Goal: Task Accomplishment & Management: Manage account settings

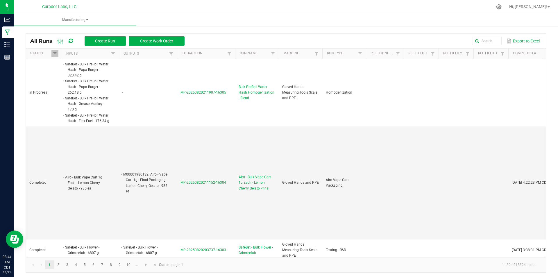
click at [70, 41] on icon at bounding box center [71, 40] width 4 height 5
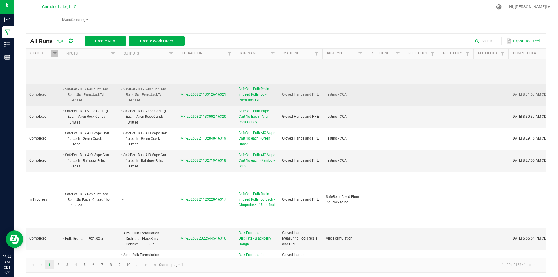
scroll to position [116, 0]
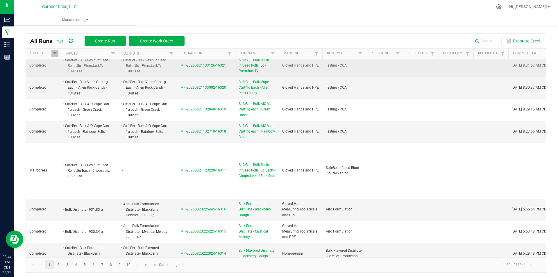
click at [245, 176] on span "SafeBet - Bulk Resin Infused Rolls .5g Each - Chopstickz - 15 pk final" at bounding box center [257, 170] width 37 height 17
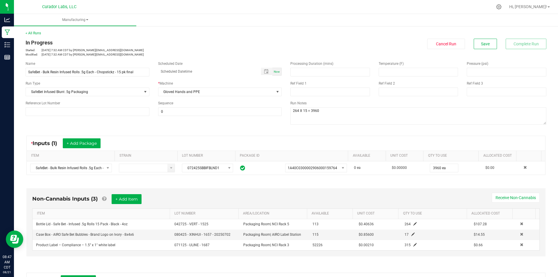
click at [127, 124] on div "Name SafeBet - Bulk Resin Infused Rolls .5g Each - Chopstickz - 15 pk final Sch…" at bounding box center [286, 94] width 530 height 74
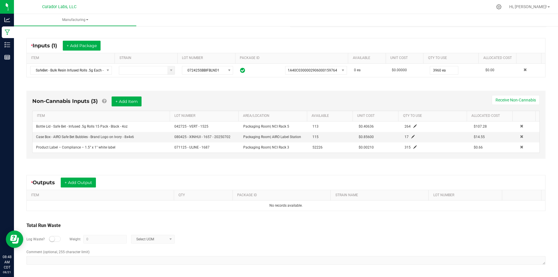
scroll to position [98, 0]
click at [85, 183] on button "+ Add Output" at bounding box center [78, 182] width 35 height 10
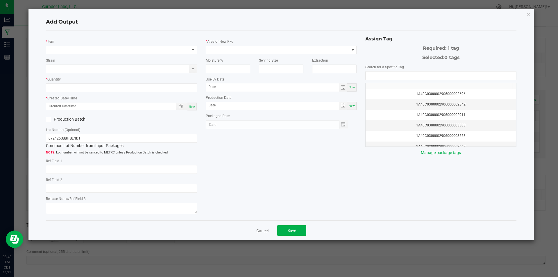
type input "Bulk Rosin Puck Blend"
type input "Socked"
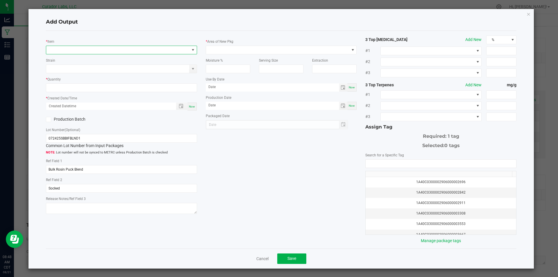
click at [70, 51] on span "NO DATA FOUND" at bounding box center [117, 50] width 143 height 8
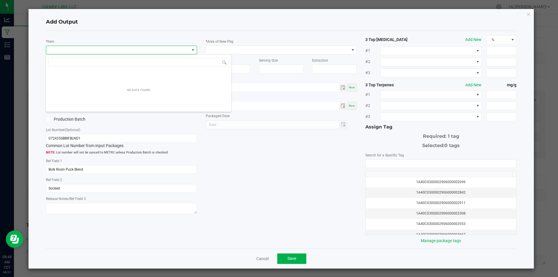
scroll to position [9, 150]
type input "2359131"
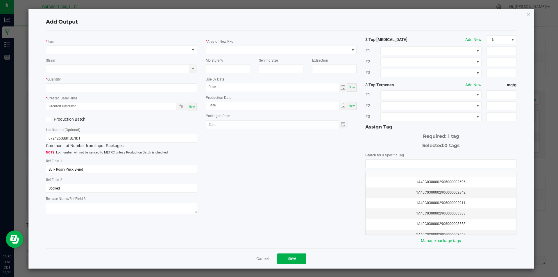
click at [66, 52] on span "NO DATA FOUND" at bounding box center [117, 50] width 143 height 8
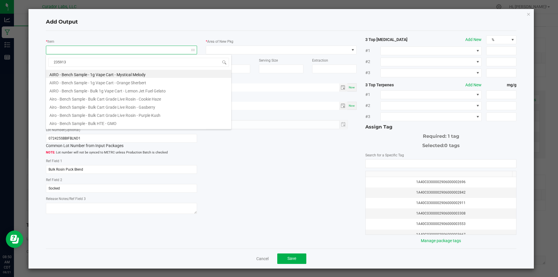
type input "2359131"
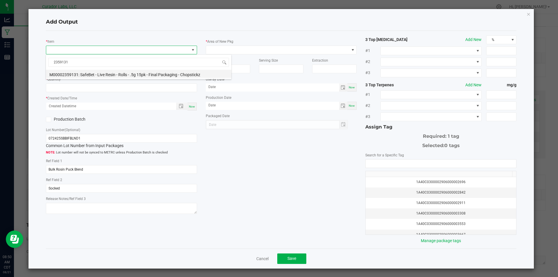
click at [93, 74] on li "M00002359131: SafeBet - Live Resin - Rolls - .5g 15pk - Final Packaging - Chops…" at bounding box center [138, 74] width 185 height 8
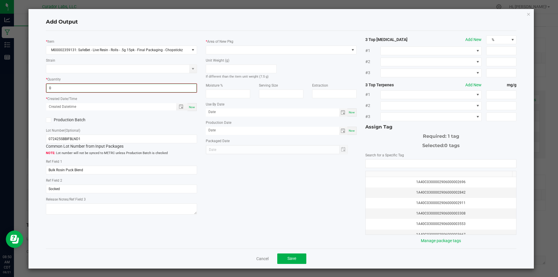
click at [78, 86] on input "0" at bounding box center [122, 88] width 150 height 8
type input "264 ea"
click at [192, 106] on span "Now" at bounding box center [192, 106] width 6 height 3
type input "[DATE] 8:50 AM"
type input "[DATE]"
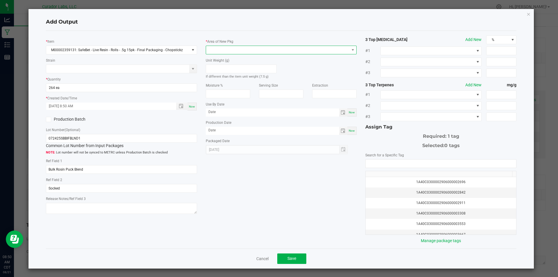
click at [238, 52] on span at bounding box center [277, 50] width 143 height 8
type input "vaul"
click at [221, 121] on li "Vault" at bounding box center [278, 124] width 149 height 10
click at [225, 71] on span at bounding box center [277, 69] width 143 height 8
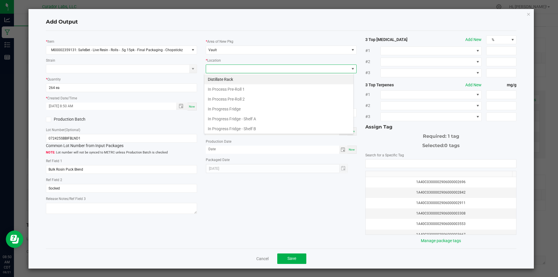
scroll to position [90, 0]
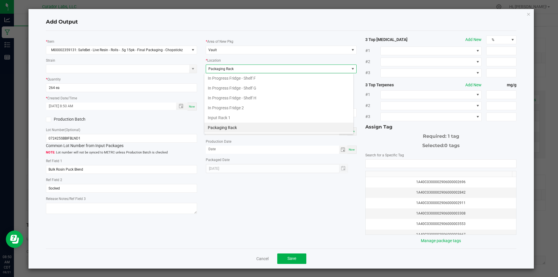
click at [225, 70] on span "Packaging Rack" at bounding box center [220, 69] width 25 height 4
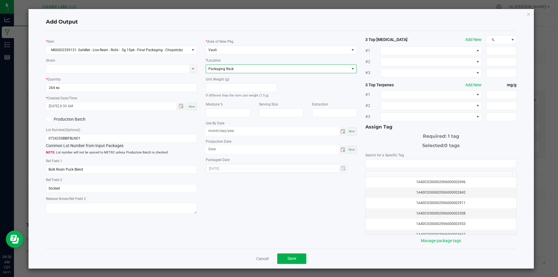
click at [224, 133] on input "month/day/year" at bounding box center [272, 130] width 133 height 7
type input "[DATE]"
click at [243, 154] on div "* Area of New Pkg Vault * Location Packaging Rack Unit Weight (g) If different …" at bounding box center [281, 104] width 160 height 138
click at [241, 150] on input "month/day/year" at bounding box center [272, 149] width 133 height 7
type input "[DATE]"
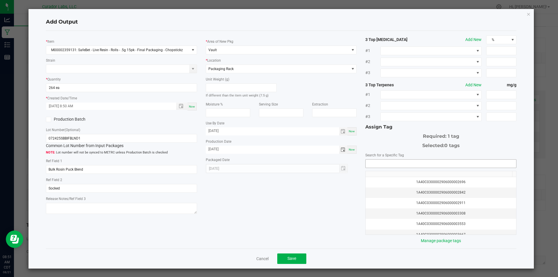
click at [372, 163] on input "NO DATA FOUND" at bounding box center [441, 164] width 151 height 8
type input "169993"
click at [286, 255] on button "Save" at bounding box center [291, 258] width 29 height 10
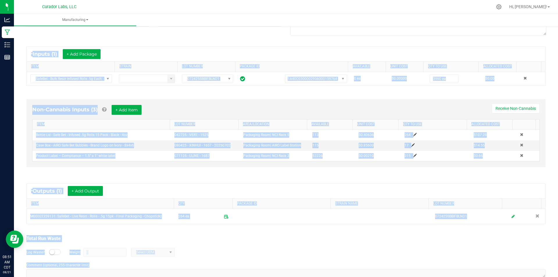
scroll to position [103, 0]
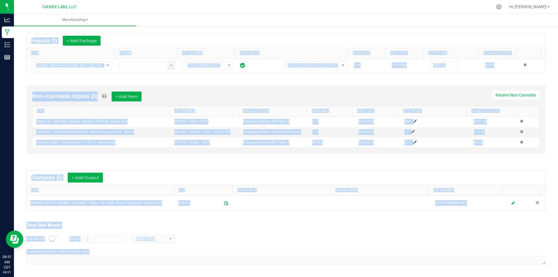
drag, startPoint x: 26, startPoint y: 42, endPoint x: 287, endPoint y: 278, distance: 352.1
click at [287, 277] on html "Analytics Manufacturing Inventory Reports 08:51 AM CDT [DATE] 08/21 Curador Lab…" at bounding box center [279, 138] width 558 height 277
copy manufacturing-process-run "Lo Ipsumdol Sitamet: Con 05, 2242 3:06 AD ELI se doeiu@temporincidid.utl Etdolo…"
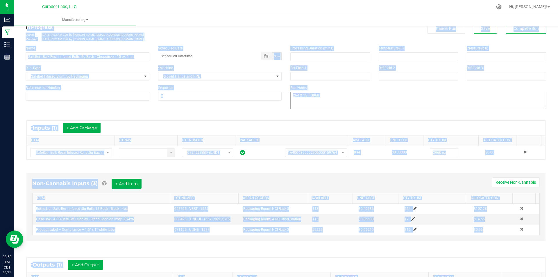
scroll to position [0, 0]
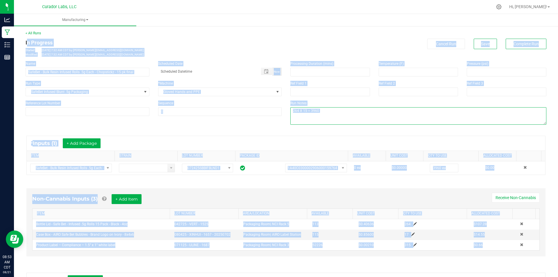
click at [338, 115] on textarea at bounding box center [418, 115] width 256 height 17
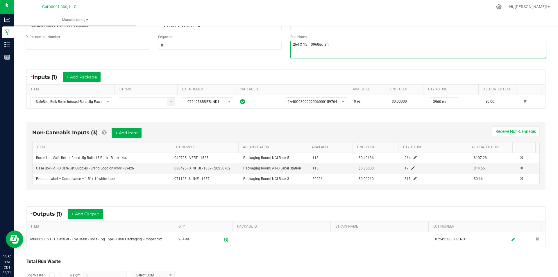
scroll to position [15, 0]
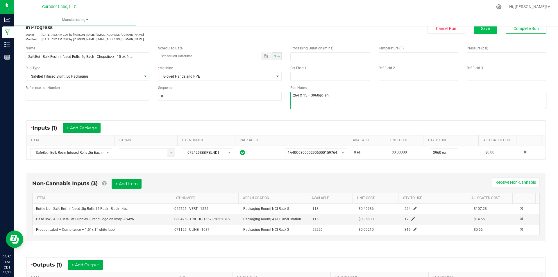
type textarea "264 X 15 = 3960qc=sh"
click at [476, 29] on button "Save" at bounding box center [485, 28] width 23 height 10
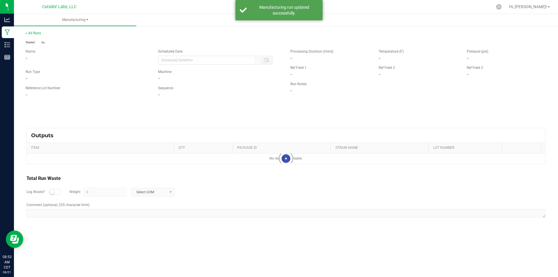
scroll to position [0, 0]
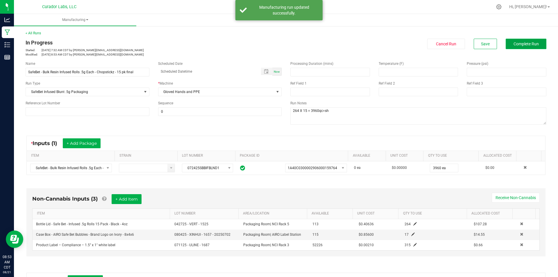
click at [514, 46] on span "Complete Run" at bounding box center [526, 44] width 25 height 5
click at [519, 41] on button "Complete Run" at bounding box center [526, 44] width 41 height 10
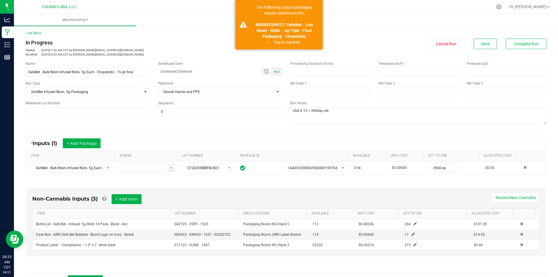
click at [252, 58] on div "Name SafeBet - Bulk Resin Infused Rolls .5g Each - Chopstickz - 15 pk final Sch…" at bounding box center [153, 89] width 265 height 64
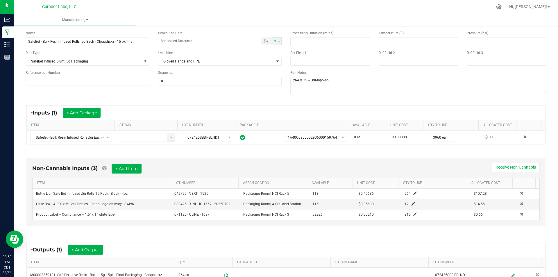
scroll to position [103, 0]
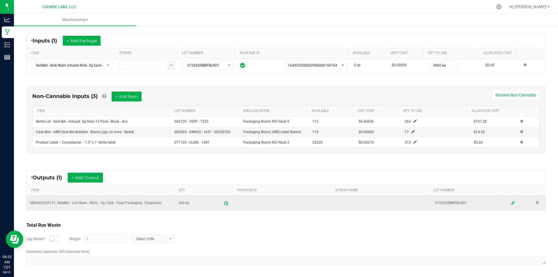
click at [511, 203] on icon at bounding box center [512, 203] width 3 height 4
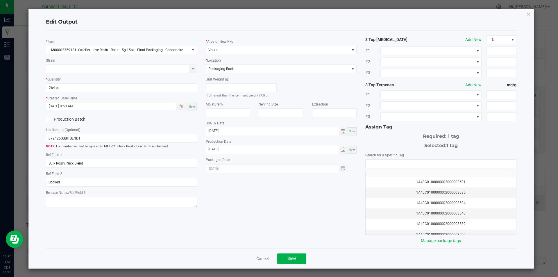
scroll to position [0, 0]
click at [390, 162] on input "NO DATA FOUND" at bounding box center [441, 164] width 151 height 8
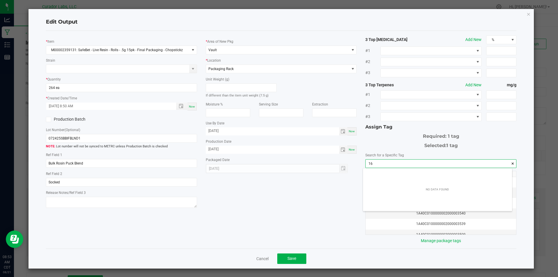
scroll to position [8, 149]
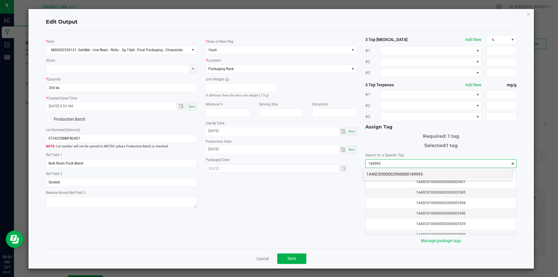
click at [387, 172] on li "1A40C0300002906000169993" at bounding box center [437, 174] width 149 height 10
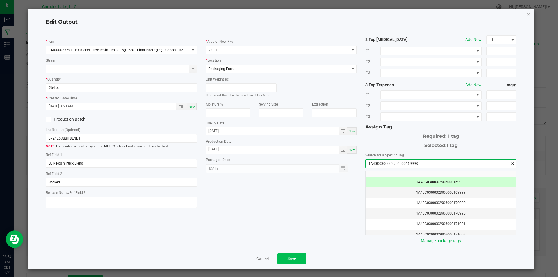
type input "1A40C0300002906000169993"
click at [290, 261] on button "Save" at bounding box center [291, 258] width 29 height 10
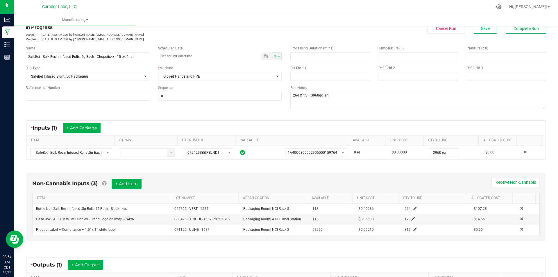
scroll to position [0, 0]
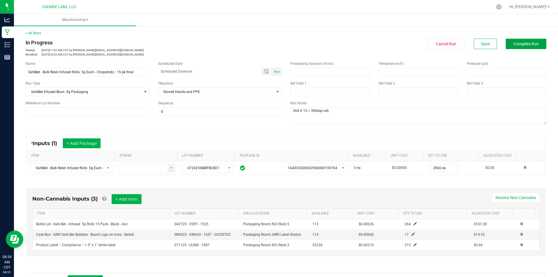
click at [534, 40] on button "Complete Run" at bounding box center [526, 44] width 41 height 10
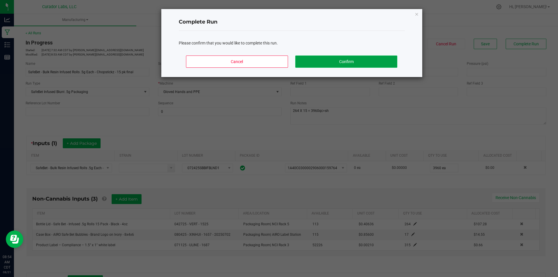
click at [366, 58] on button "Confirm" at bounding box center [346, 62] width 102 height 12
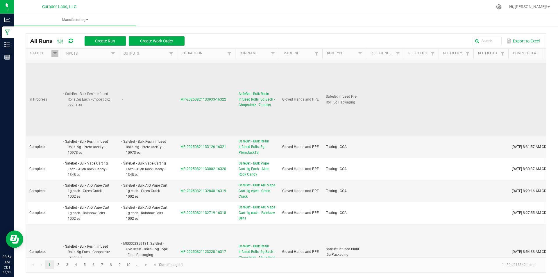
scroll to position [87, 0]
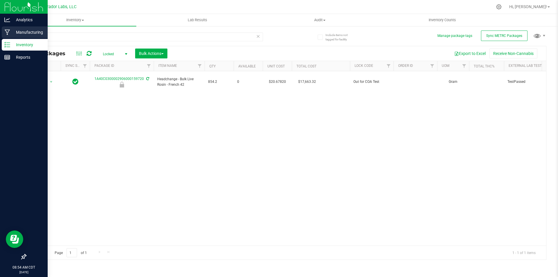
drag, startPoint x: 53, startPoint y: 37, endPoint x: 12, endPoint y: 34, distance: 41.2
click at [12, 34] on div "Analytics Manufacturing Inventory Reports 08:54 AM CDT [DATE] 08/21 Curador Lab…" at bounding box center [279, 138] width 558 height 277
type input "169993"
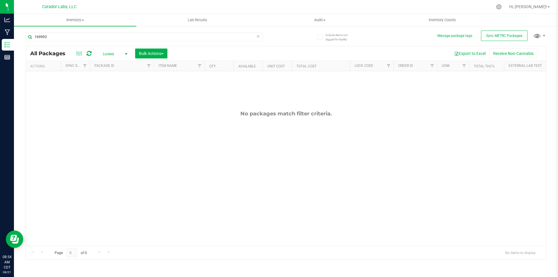
click at [118, 54] on span "Locked" at bounding box center [114, 54] width 32 height 8
click at [117, 63] on li "Active Only" at bounding box center [113, 63] width 31 height 9
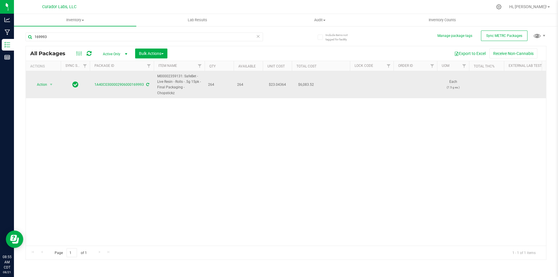
drag, startPoint x: 176, startPoint y: 92, endPoint x: 156, endPoint y: 76, distance: 25.8
click at [156, 76] on td "M00002359131: SafeBet - Live Resin - Rolls - .5g 15pk - Final Packaging - Chops…" at bounding box center [179, 84] width 51 height 27
copy span "M00002359131: SafeBet - Live Resin - Rolls - .5g 15pk - Final Packaging - Chops…"
click at [43, 84] on span "Action" at bounding box center [40, 85] width 16 height 8
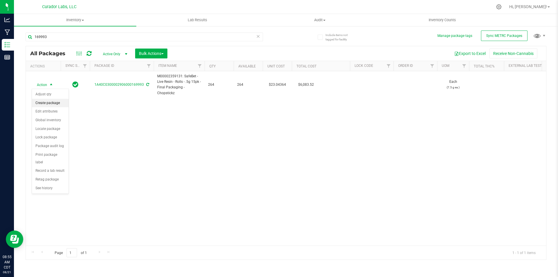
click at [47, 99] on li "Create package" at bounding box center [50, 103] width 37 height 9
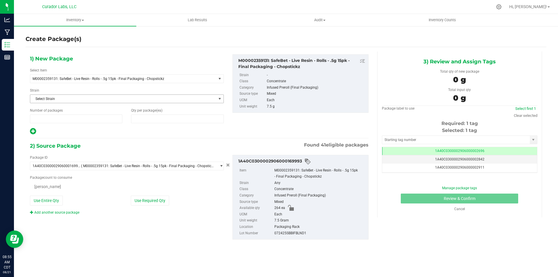
type input "1"
type input "0"
drag, startPoint x: 152, startPoint y: 120, endPoint x: 133, endPoint y: 119, distance: 18.7
click at [134, 119] on span at bounding box center [177, 119] width 92 height 9
type input "8"
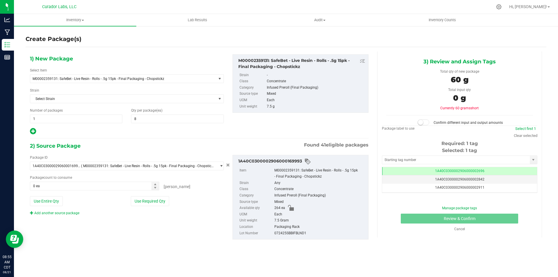
click at [34, 133] on icon at bounding box center [33, 131] width 6 height 7
type input "8"
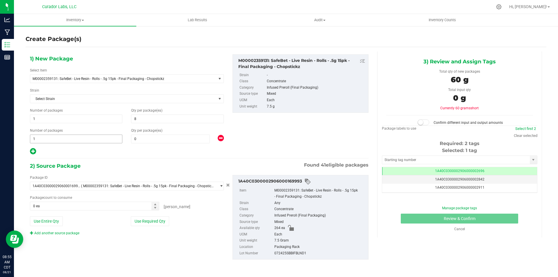
click at [61, 140] on span "1 1" at bounding box center [76, 139] width 92 height 9
type input "16"
click at [158, 140] on input "0" at bounding box center [170, 139] width 78 height 8
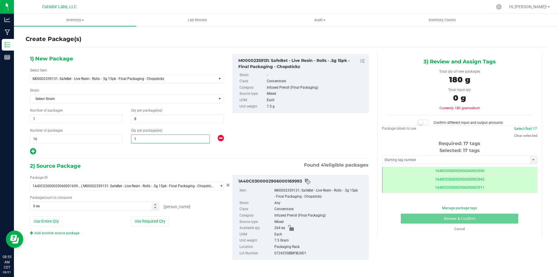
type input "16"
click at [57, 221] on button "Use Entire Qty" at bounding box center [46, 221] width 33 height 10
type input "264 ea"
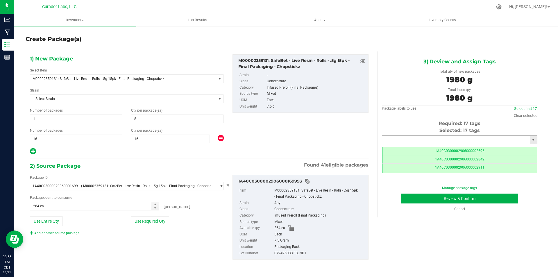
click at [423, 140] on input "text" at bounding box center [456, 140] width 148 height 8
click at [419, 147] on li "1A40C0300002906000166943" at bounding box center [459, 149] width 155 height 9
type input "1A40C0300002906000166943"
click at [414, 197] on button "Review & Confirm" at bounding box center [459, 199] width 117 height 10
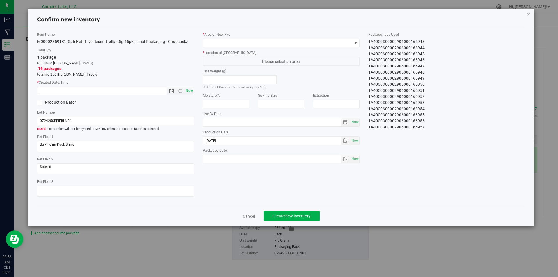
click at [187, 88] on span "Now" at bounding box center [189, 91] width 10 height 8
type input "8/21/2025 8:56 AM"
click at [230, 40] on span at bounding box center [277, 43] width 149 height 8
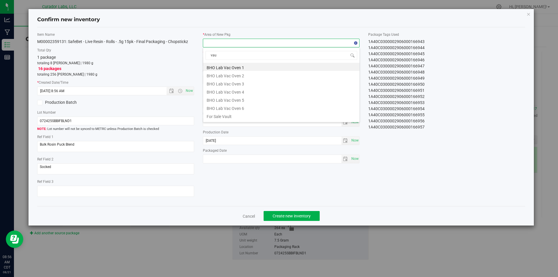
type input "vaul"
click at [208, 109] on li "Vault" at bounding box center [281, 107] width 156 height 8
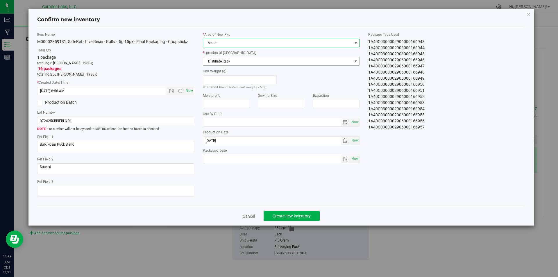
click at [221, 60] on span "Distillate Rack" at bounding box center [277, 61] width 149 height 8
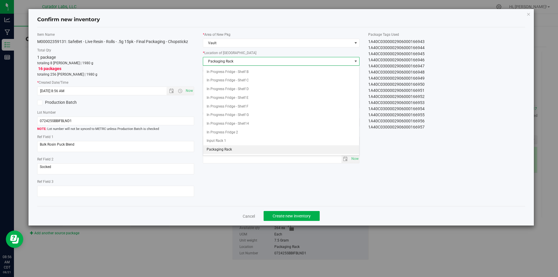
click at [221, 60] on span "Packaging Rack" at bounding box center [277, 61] width 149 height 8
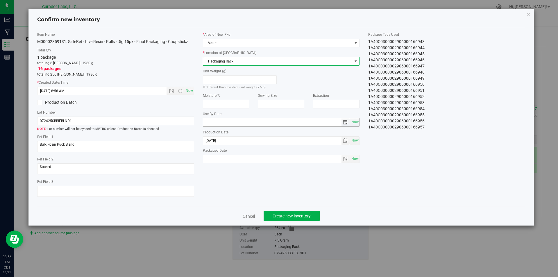
click at [211, 123] on input "text" at bounding box center [272, 122] width 138 height 8
type input "2026-08-13"
click at [358, 160] on span "Now" at bounding box center [355, 159] width 10 height 8
type input "2025-08-21"
click at [305, 215] on span "Create new inventory" at bounding box center [292, 216] width 38 height 5
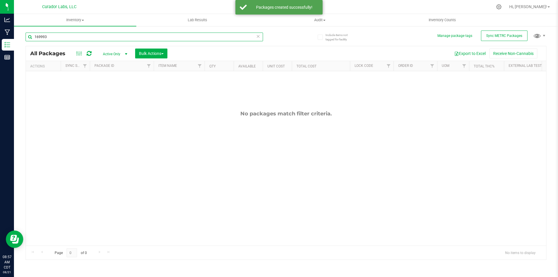
drag, startPoint x: 51, startPoint y: 39, endPoint x: 27, endPoint y: 32, distance: 24.4
click at [27, 32] on div "169993" at bounding box center [156, 36] width 260 height 19
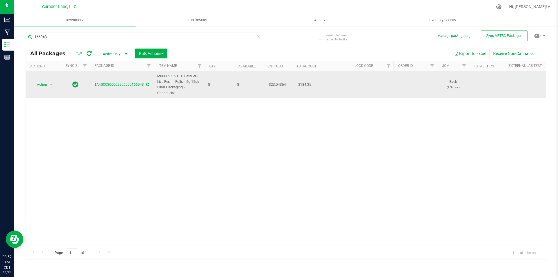
drag, startPoint x: 176, startPoint y: 94, endPoint x: 158, endPoint y: 76, distance: 24.5
click at [158, 76] on span "M00002359131: SafeBet - Live Resin - Rolls - .5g 15pk - Final Packaging - Chops…" at bounding box center [179, 85] width 44 height 22
copy span "M00002359131: SafeBet - Live Resin - Rolls - .5g 15pk - Final Packaging - Chops…"
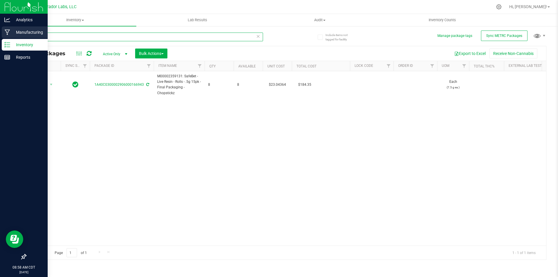
drag, startPoint x: 49, startPoint y: 36, endPoint x: 5, endPoint y: 33, distance: 43.7
click at [5, 33] on div "Analytics Manufacturing Inventory Reports 08:58 AM CDT 08/21/2025 08/21 Curador…" at bounding box center [279, 138] width 558 height 277
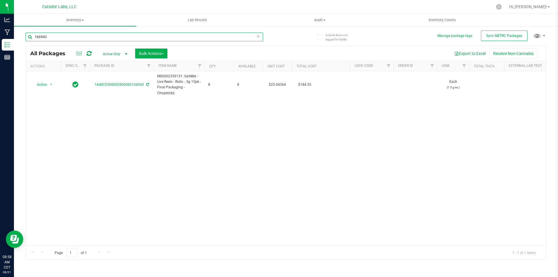
paste input "M00002359131: SafeBet - Live Resin - Rolls - .5g 15pk - Final Packaging - Chops…"
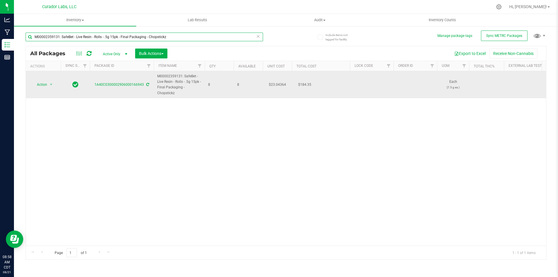
type input "M00002359131: SafeBet - Live Resin - Rolls - .5g 15pk - Final Packaging - Chops…"
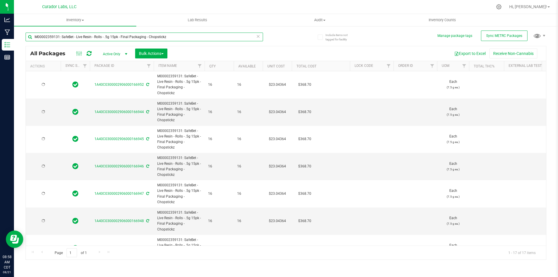
type input "2026-08-13"
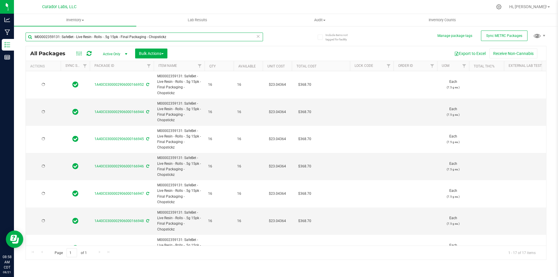
type input "2026-08-13"
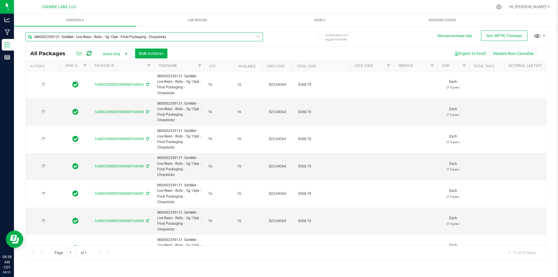
type input "2026-08-13"
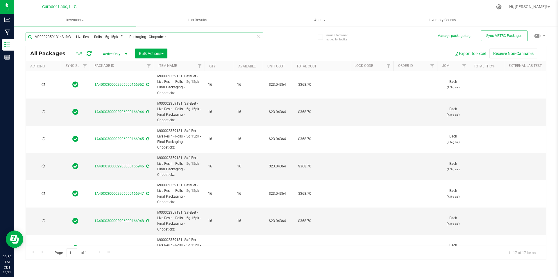
type input "2026-08-13"
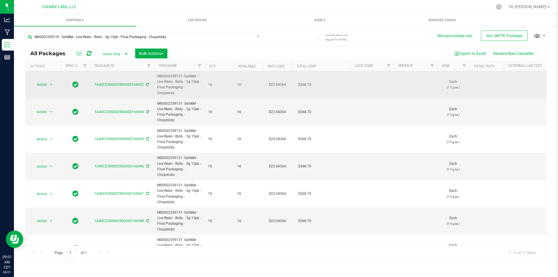
drag, startPoint x: 176, startPoint y: 93, endPoint x: 156, endPoint y: 77, distance: 25.3
click at [156, 77] on td "M00002359131: SafeBet - Live Resin - Rolls - .5g 15pk - Final Packaging - Chops…" at bounding box center [179, 84] width 51 height 27
copy span "M00002359131: SafeBet - Live Resin - Rolls - .5g 15pk - Final Packaging - Chops…"
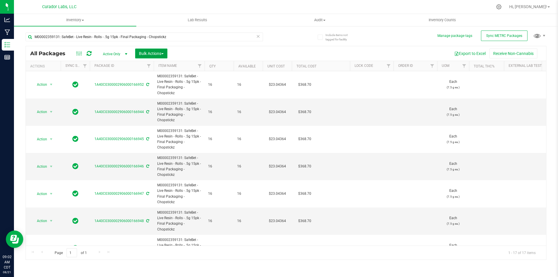
click at [148, 54] on span "Bulk Actions" at bounding box center [151, 53] width 25 height 5
click at [147, 97] on span "Lock/Unlock packages" at bounding box center [159, 98] width 40 height 5
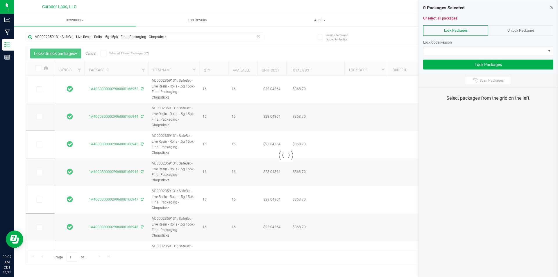
type input "2026-08-13"
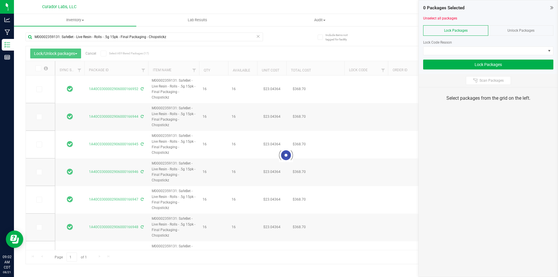
type input "2026-08-13"
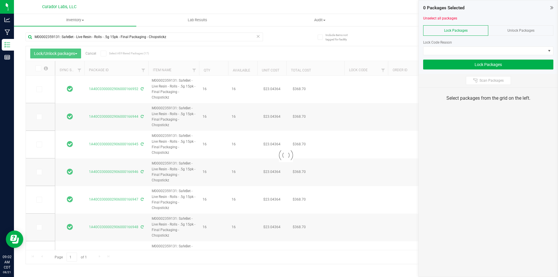
type input "2026-08-13"
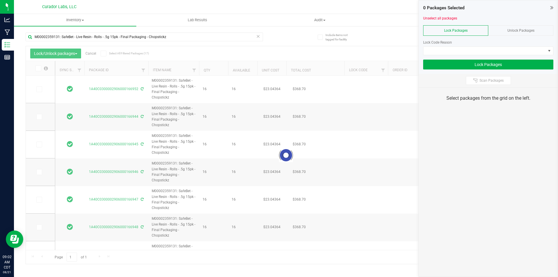
type input "2026-08-13"
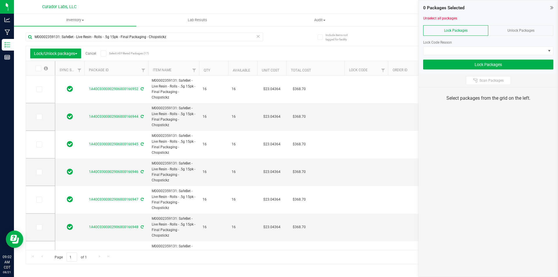
click at [102, 53] on span at bounding box center [104, 54] width 6 height 6
click at [0, 0] on input "Select All Filtered Packages (17)" at bounding box center [0, 0] width 0 height 0
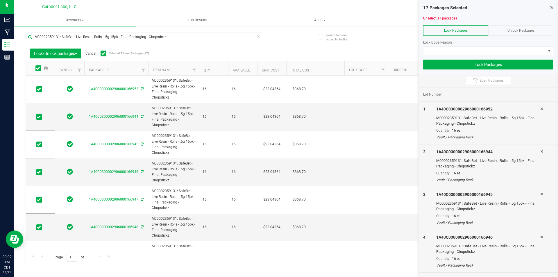
click at [553, 7] on icon at bounding box center [551, 8] width 3 height 6
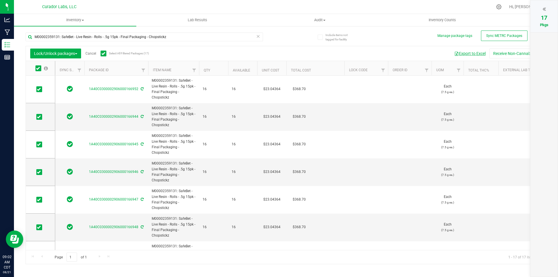
click at [469, 50] on button "Export to Excel" at bounding box center [470, 54] width 39 height 10
click at [543, 9] on icon at bounding box center [544, 9] width 3 height 6
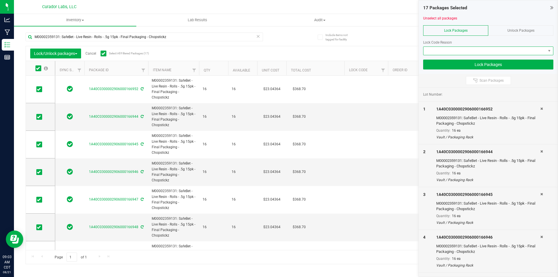
click at [484, 49] on span at bounding box center [485, 51] width 122 height 8
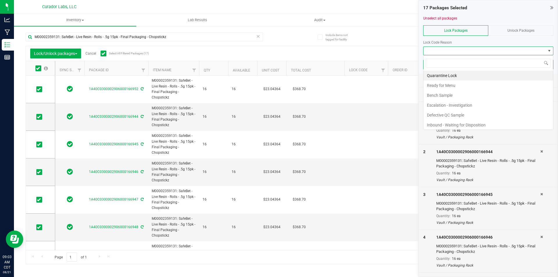
scroll to position [9, 130]
click at [461, 82] on li "Ready for Menu" at bounding box center [489, 86] width 130 height 10
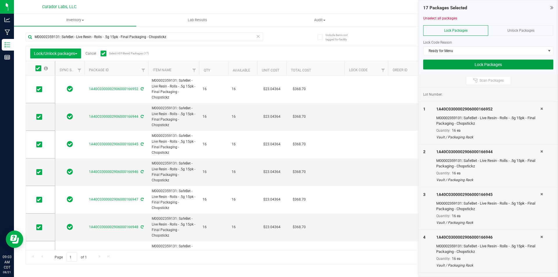
click at [454, 61] on button "Lock Packages" at bounding box center [488, 65] width 130 height 10
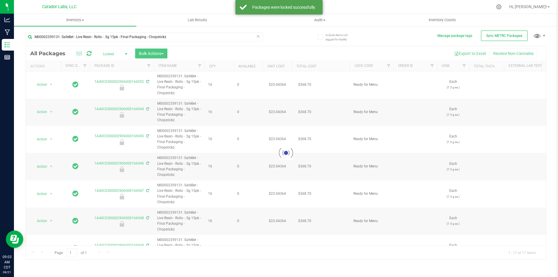
click at [259, 36] on icon at bounding box center [258, 36] width 4 height 7
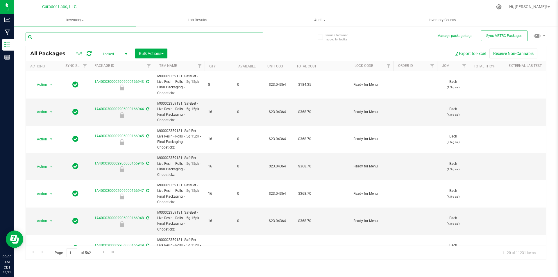
click at [217, 33] on input "text" at bounding box center [144, 37] width 237 height 9
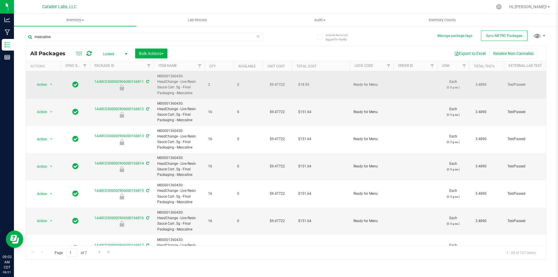
drag, startPoint x: 179, startPoint y: 101, endPoint x: 157, endPoint y: 78, distance: 31.7
click at [157, 78] on td "M00001360430: HeadChange - Live Resin Sauce Cart .5g - Final Packaging - Mezcal…" at bounding box center [179, 84] width 51 height 27
drag, startPoint x: 192, startPoint y: 93, endPoint x: 158, endPoint y: 74, distance: 38.4
click at [158, 74] on span "M00001360430: HeadChange - Live Resin Sauce Cart .5g - Final Packaging - Mezcal…" at bounding box center [179, 85] width 44 height 22
copy span "M00001360430: HeadChange - Live Resin Sauce Cart .5g - Final Packaging - Mezcal…"
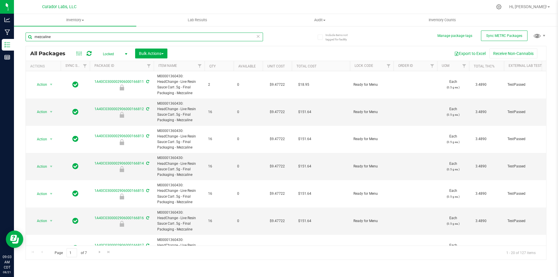
click at [66, 36] on input "mezcaline" at bounding box center [144, 37] width 237 height 9
paste input "M00001360430: HeadChange - Live Resin Sauce Cart .5g - Final Packaging - M"
type input "M00001360430: HeadChange - Live Resin Sauce Cart .5g - Final Packaging - Mezcal…"
click at [483, 55] on button "Export to Excel" at bounding box center [470, 54] width 39 height 10
